Goal: Task Accomplishment & Management: Manage account settings

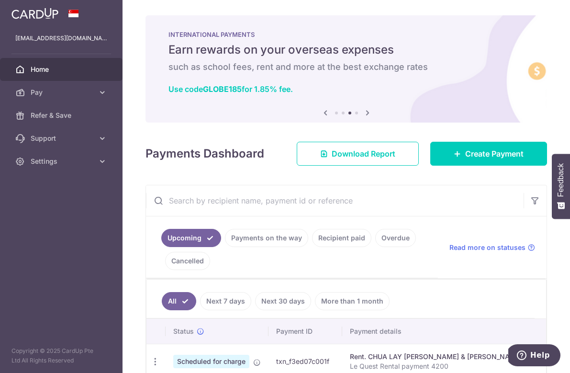
scroll to position [0, 345]
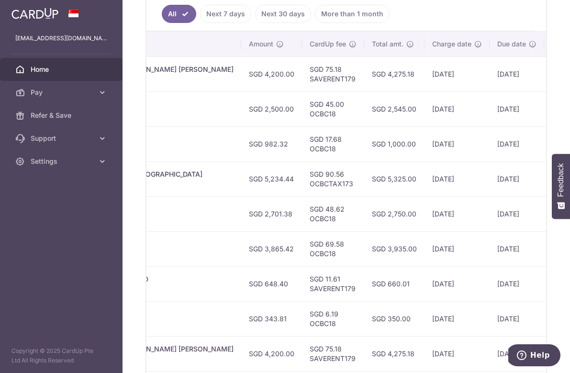
click at [49, 65] on span "Home" at bounding box center [62, 70] width 63 height 10
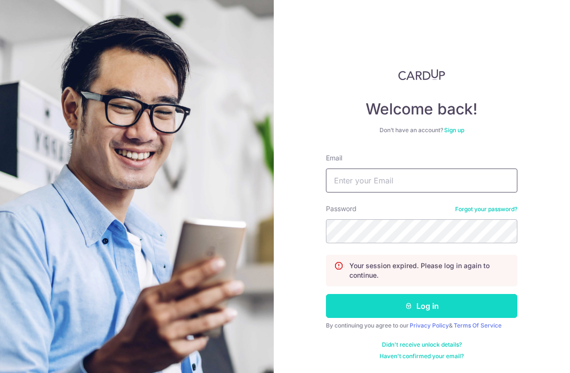
type input "[EMAIL_ADDRESS][DOMAIN_NAME]"
click at [406, 307] on icon "submit" at bounding box center [409, 306] width 8 height 8
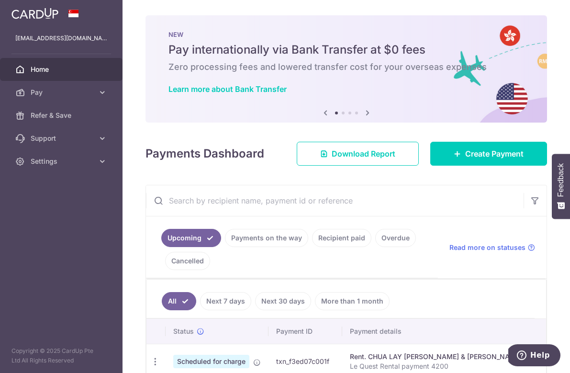
drag, startPoint x: 317, startPoint y: 155, endPoint x: 292, endPoint y: 3, distance: 154.2
